Goal: Information Seeking & Learning: Learn about a topic

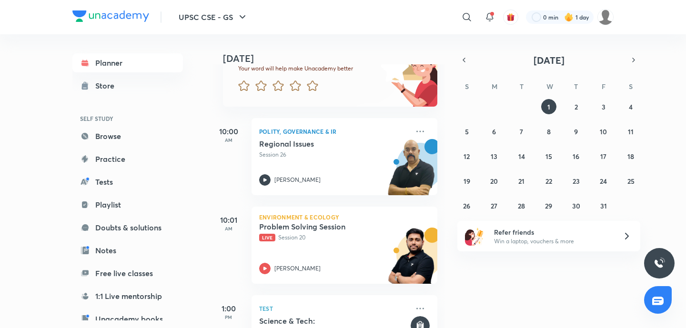
scroll to position [90, 0]
click at [465, 59] on icon "button" at bounding box center [464, 60] width 8 height 9
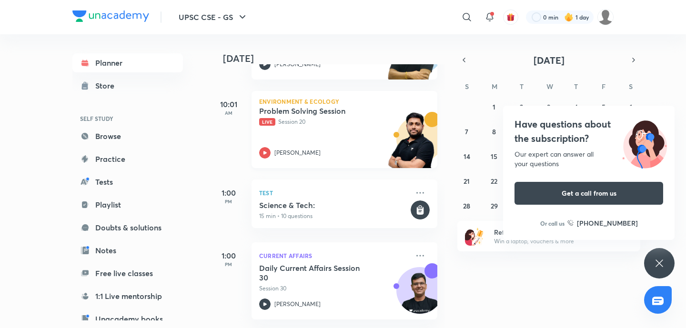
scroll to position [356, 0]
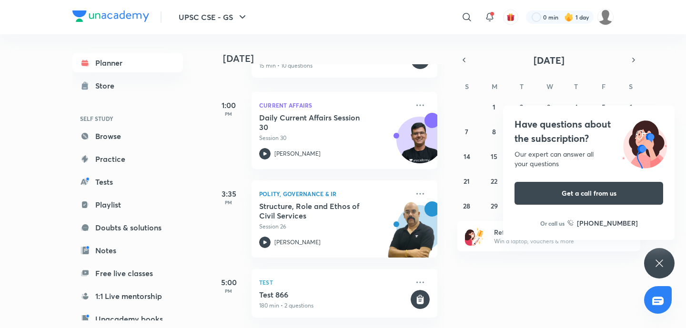
click at [669, 261] on div "Have questions about the subscription? Our expert can answer all your questions…" at bounding box center [659, 263] width 30 height 30
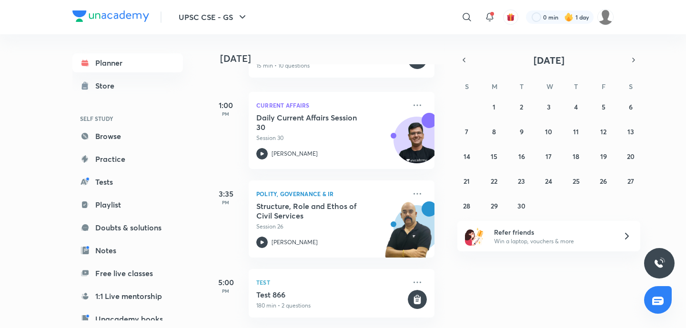
scroll to position [356, 5]
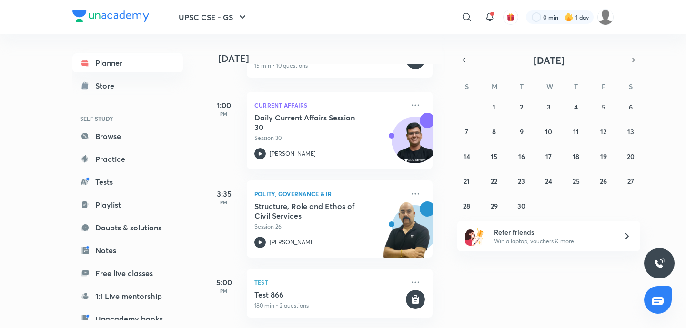
click at [464, 70] on div "September 2025 S M T W T F S 31 1 2 3 4 5 6 7 8 9 10 11 12 13 14 15 16 17 18 19…" at bounding box center [548, 133] width 183 height 160
click at [464, 56] on icon "button" at bounding box center [464, 60] width 8 height 9
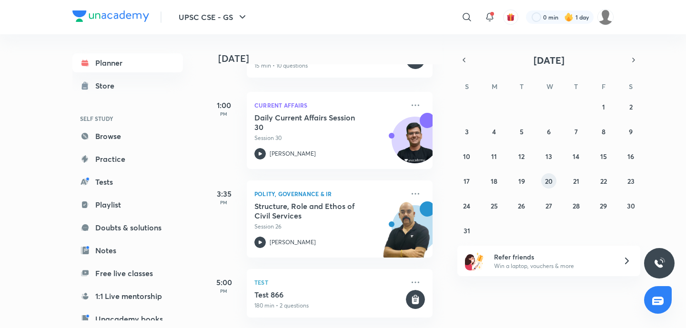
click at [554, 181] on button "20" at bounding box center [548, 180] width 15 height 15
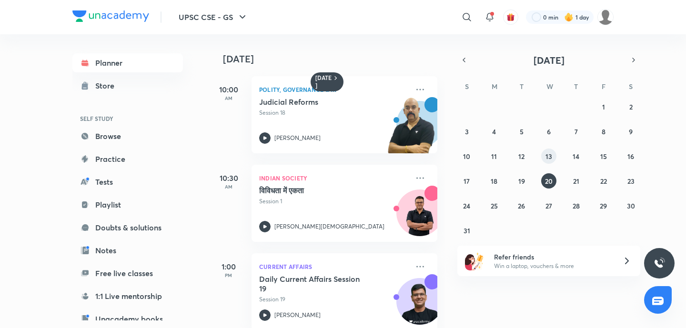
click at [550, 156] on abbr "13" at bounding box center [549, 156] width 7 height 9
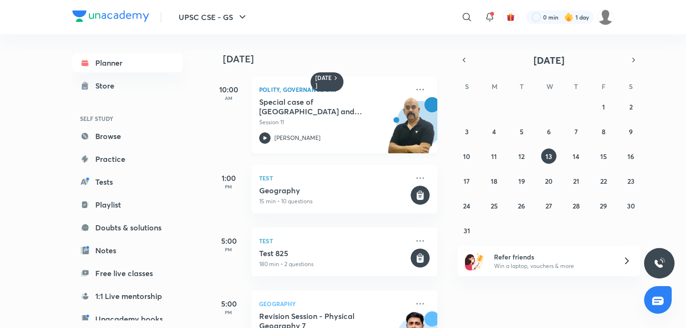
click at [338, 101] on h5 "Special case of Delhi and Jammu and Kashmir" at bounding box center [318, 106] width 119 height 19
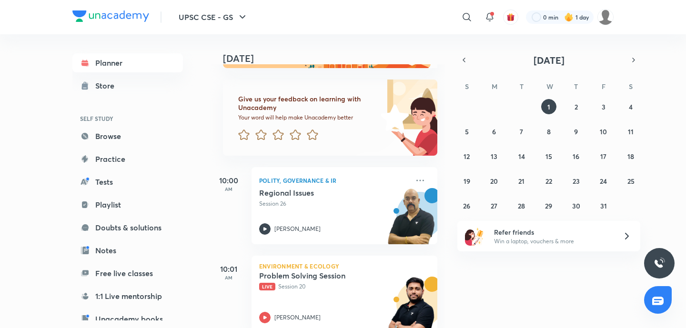
scroll to position [41, 0]
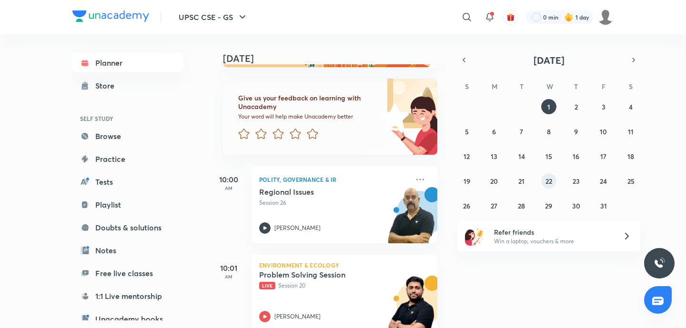
click at [541, 179] on button "22" at bounding box center [548, 180] width 15 height 15
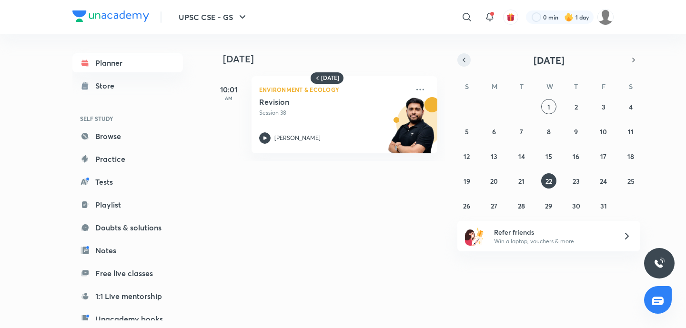
click at [461, 56] on icon "button" at bounding box center [464, 60] width 8 height 9
click at [551, 161] on button "17" at bounding box center [548, 156] width 15 height 15
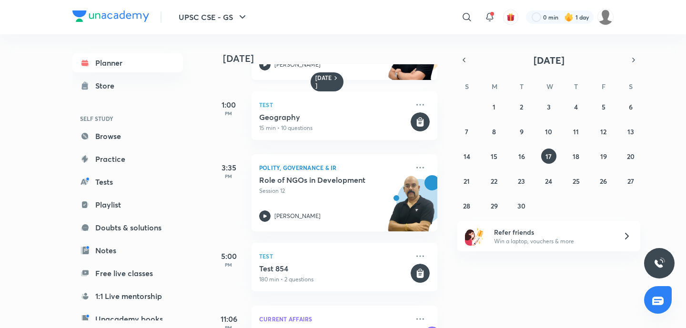
scroll to position [185, 0]
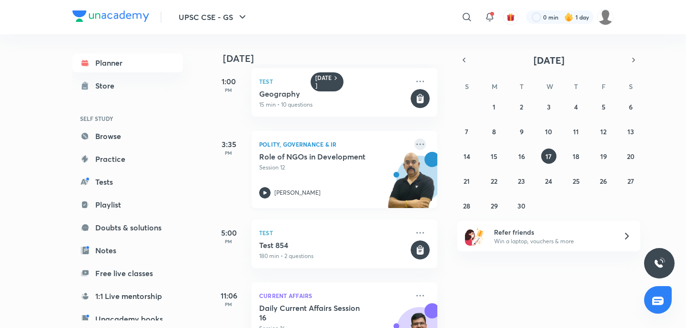
click at [422, 142] on icon at bounding box center [420, 144] width 11 height 11
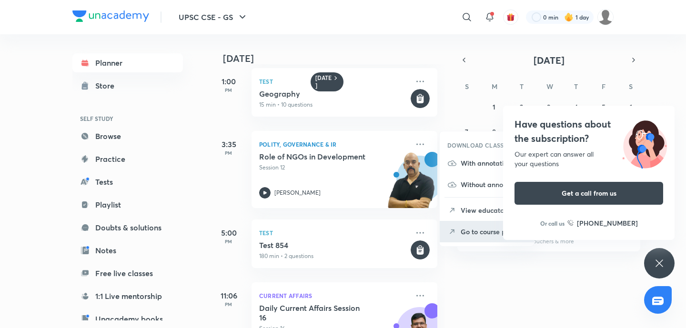
click at [483, 233] on p "Go to course page" at bounding box center [494, 232] width 66 height 10
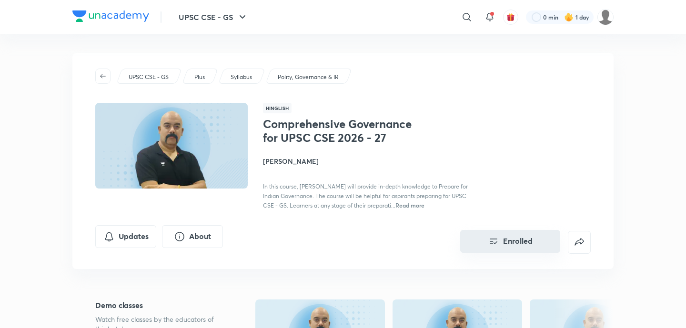
click at [517, 241] on button "Enrolled" at bounding box center [510, 241] width 100 height 23
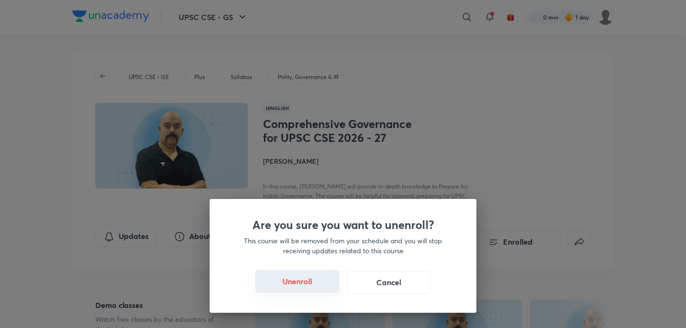
click at [322, 281] on button "Unenroll" at bounding box center [297, 281] width 84 height 23
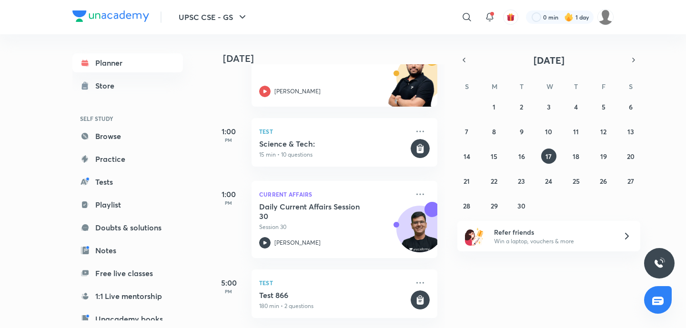
scroll to position [267, 0]
click at [549, 181] on abbr "24" at bounding box center [548, 181] width 7 height 9
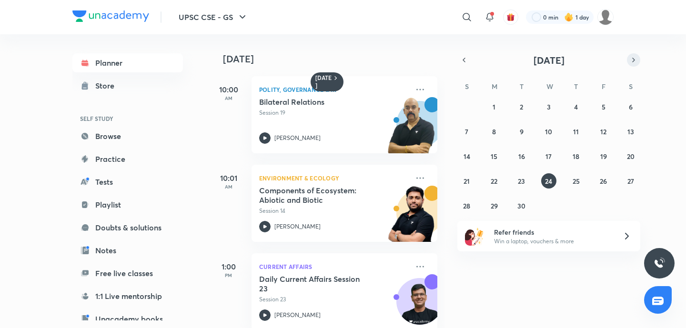
click at [633, 59] on icon "button" at bounding box center [634, 60] width 8 height 9
click at [467, 61] on icon "button" at bounding box center [464, 60] width 8 height 9
click at [522, 156] on abbr "16" at bounding box center [521, 156] width 7 height 9
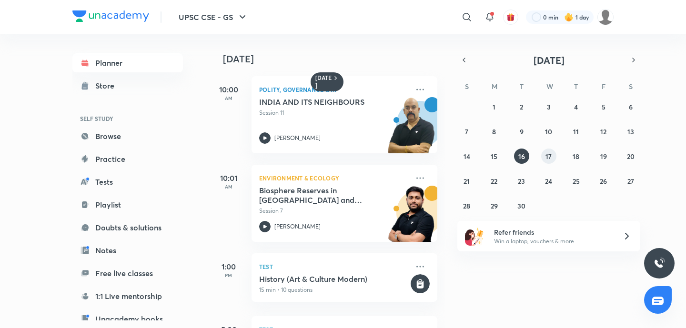
click at [549, 153] on abbr "17" at bounding box center [549, 156] width 6 height 9
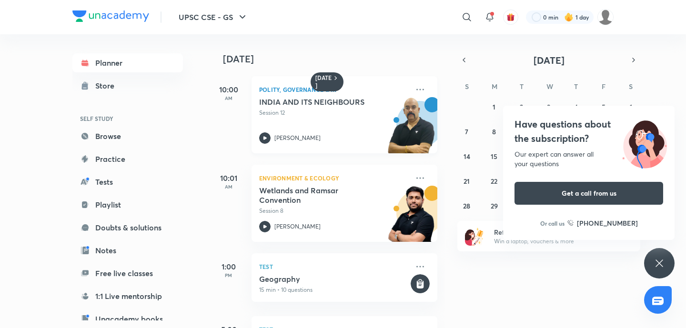
click at [329, 101] on h5 "INDIA AND ITS NEIGHBOURS" at bounding box center [318, 102] width 119 height 10
